Goal: Find specific page/section: Find specific page/section

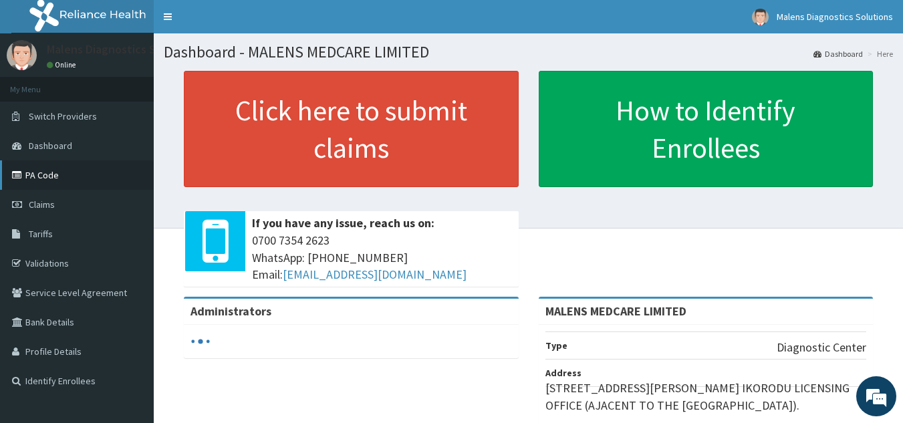
click at [79, 182] on link "PA Code" at bounding box center [77, 174] width 154 height 29
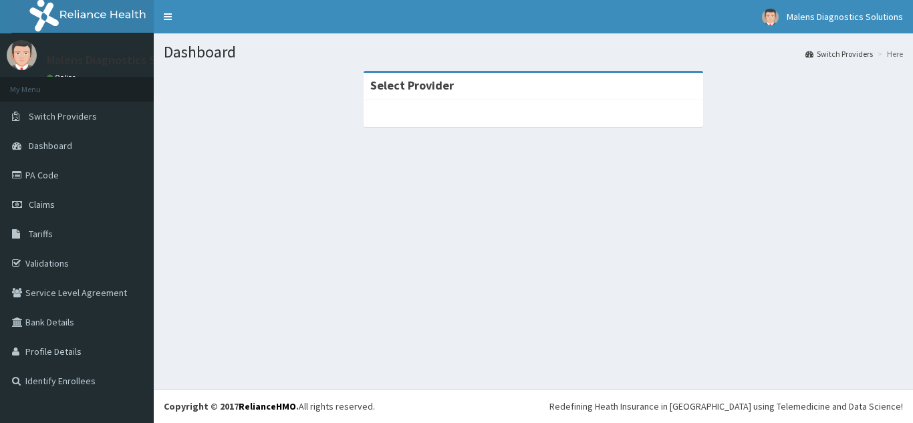
click at [67, 182] on link "PA Code" at bounding box center [77, 174] width 154 height 29
